Goal: Task Accomplishment & Management: Complete application form

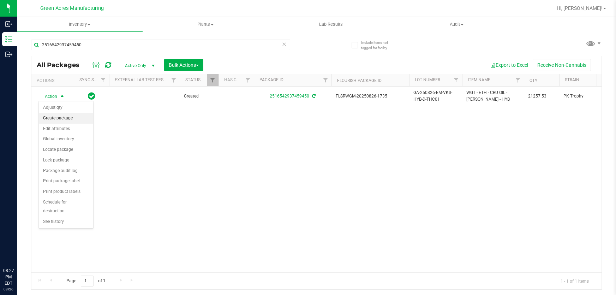
click at [60, 118] on li "Create package" at bounding box center [66, 118] width 54 height 11
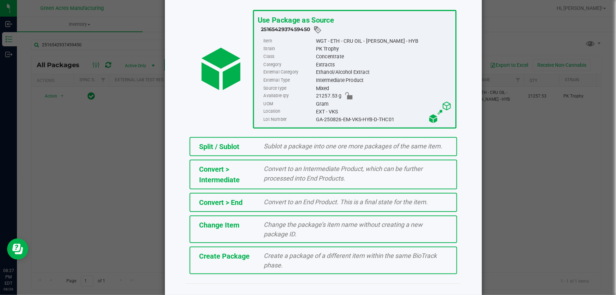
scroll to position [48, 0]
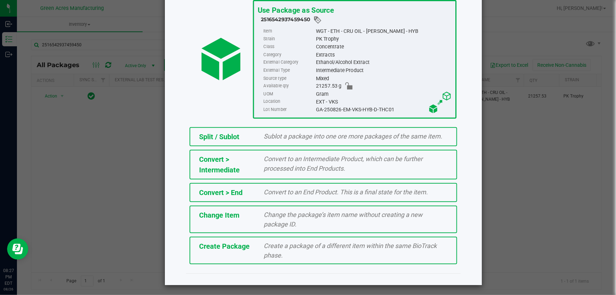
click at [327, 256] on div "Create a package of a different item within the same BioTrack phase." at bounding box center [356, 250] width 195 height 19
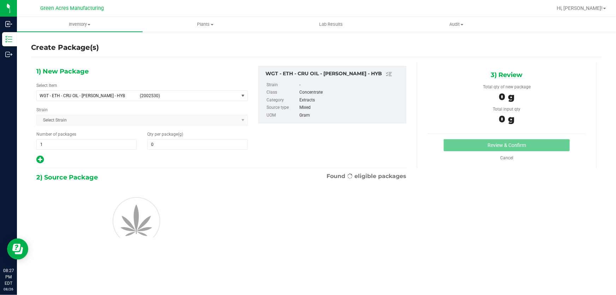
type input "0.0000"
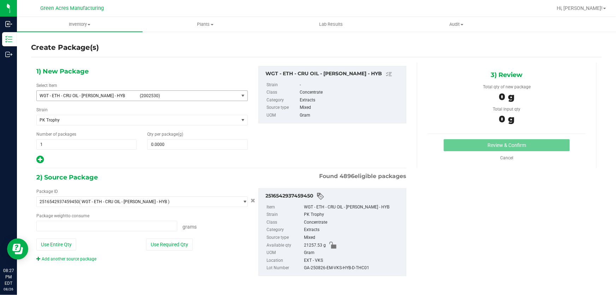
type input "0.0000 g"
click at [243, 96] on span "select" at bounding box center [243, 96] width 6 height 6
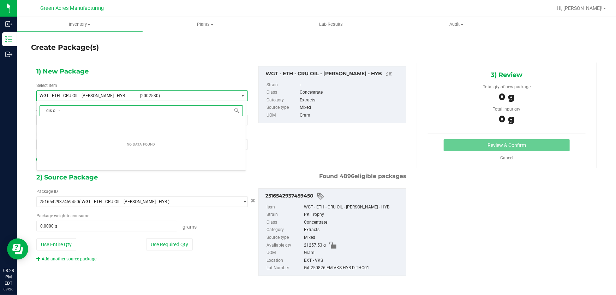
type input "dis oil - 1"
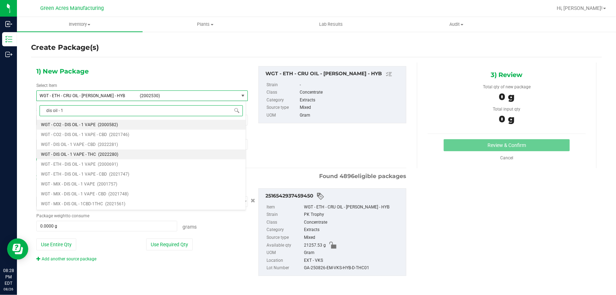
click at [82, 157] on span "WGT - DIS OIL - 1 VAPE - THC" at bounding box center [68, 154] width 55 height 5
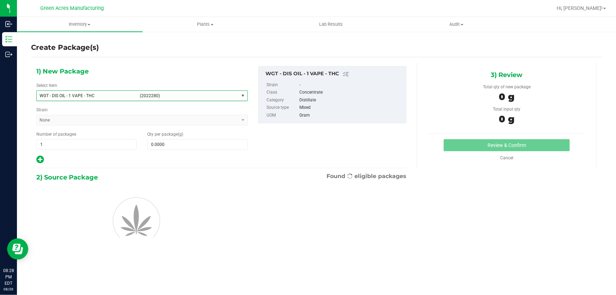
type input "0.0000"
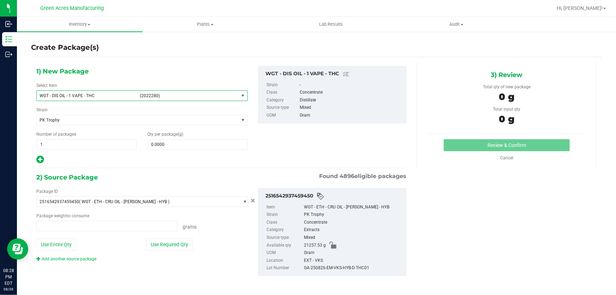
type input "0.0000 g"
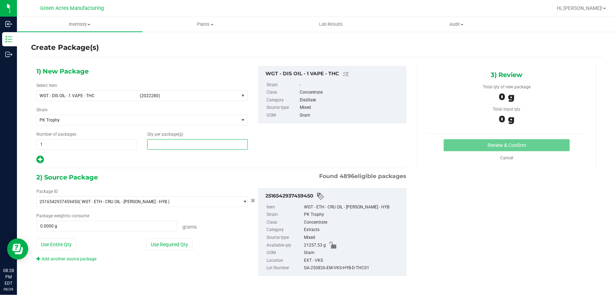
click at [212, 147] on span at bounding box center [197, 144] width 100 height 11
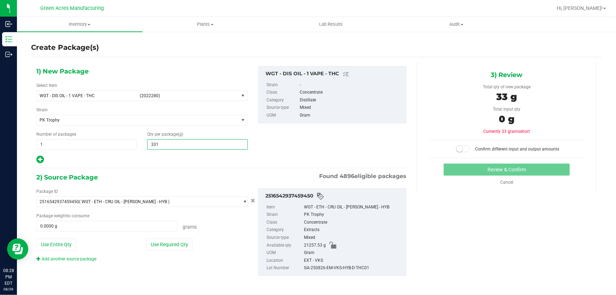
type input "3311"
type input "3,311.0000"
click at [169, 244] on button "Use Required Qty" at bounding box center [169, 244] width 47 height 12
type input "3311.0000 g"
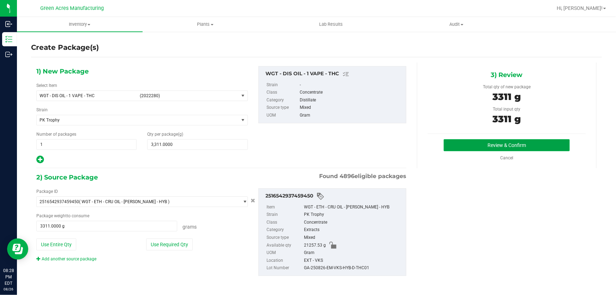
click at [488, 145] on button "Review & Confirm" at bounding box center [507, 145] width 126 height 12
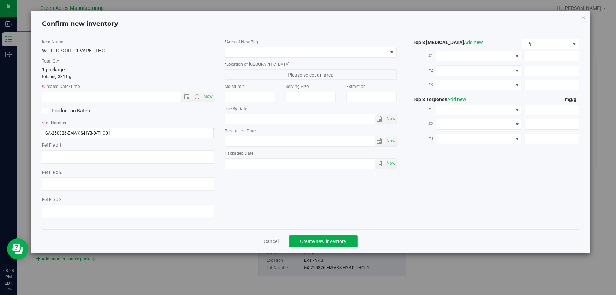
click at [146, 130] on input "GA-250826-EM-VKS-HYB-D-THC01" at bounding box center [128, 133] width 172 height 11
type input "GA-250826-EM-VKS-HYB-D-THC01-D1C"
click at [208, 97] on span "Now" at bounding box center [208, 96] width 12 height 10
type input "[DATE] 8:28 PM"
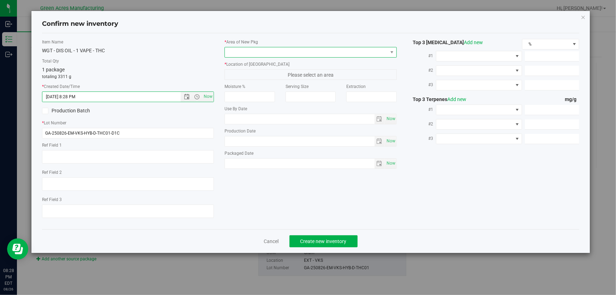
click at [273, 57] on span at bounding box center [306, 52] width 163 height 10
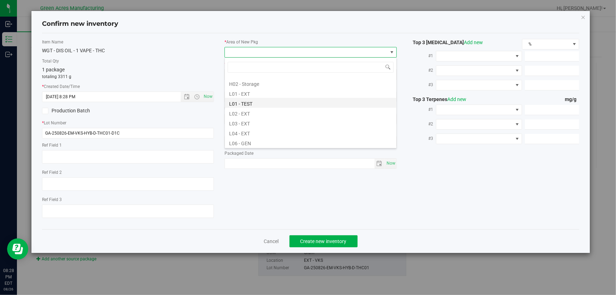
scroll to position [128, 0]
click at [266, 112] on li "L03 - EXT" at bounding box center [311, 111] width 172 height 10
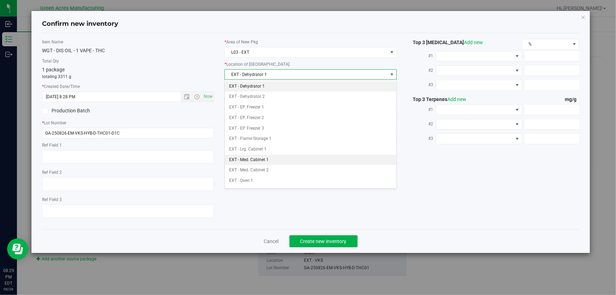
click at [281, 160] on li "EXT - Med. Cabinet 1" at bounding box center [311, 160] width 172 height 11
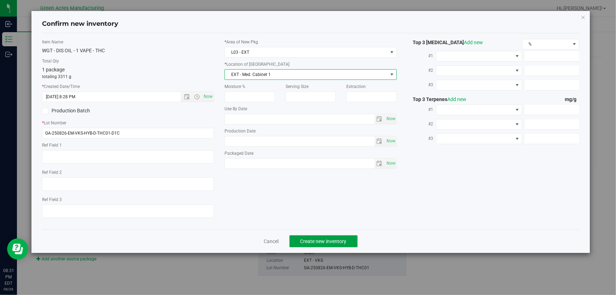
click at [311, 243] on span "Create new inventory" at bounding box center [324, 241] width 46 height 6
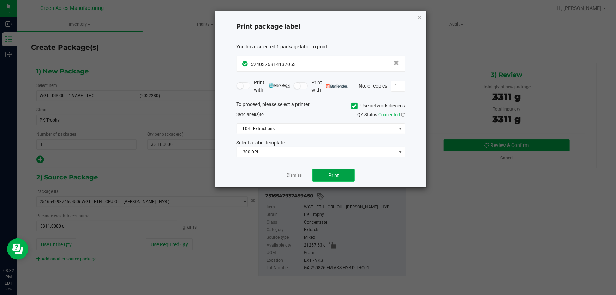
click at [343, 169] on button "Print" at bounding box center [334, 175] width 42 height 13
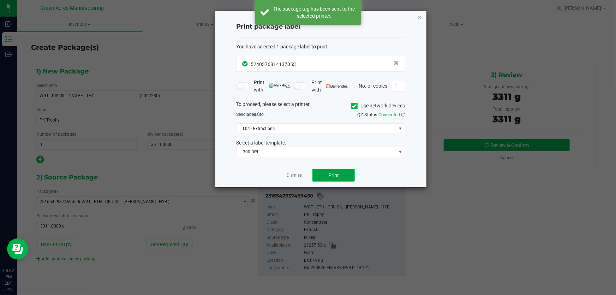
click at [344, 172] on button "Print" at bounding box center [334, 175] width 42 height 13
